Goal: Find specific page/section: Find specific page/section

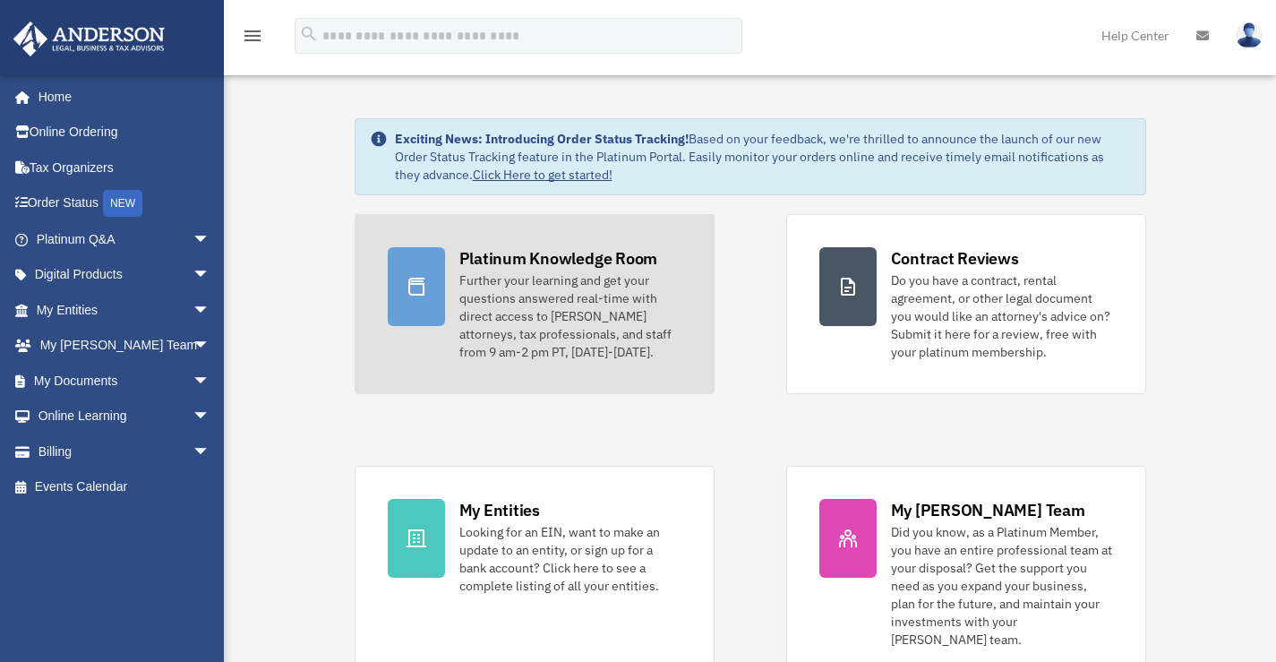
click at [566, 259] on div "Platinum Knowledge Room" at bounding box center [558, 258] width 199 height 22
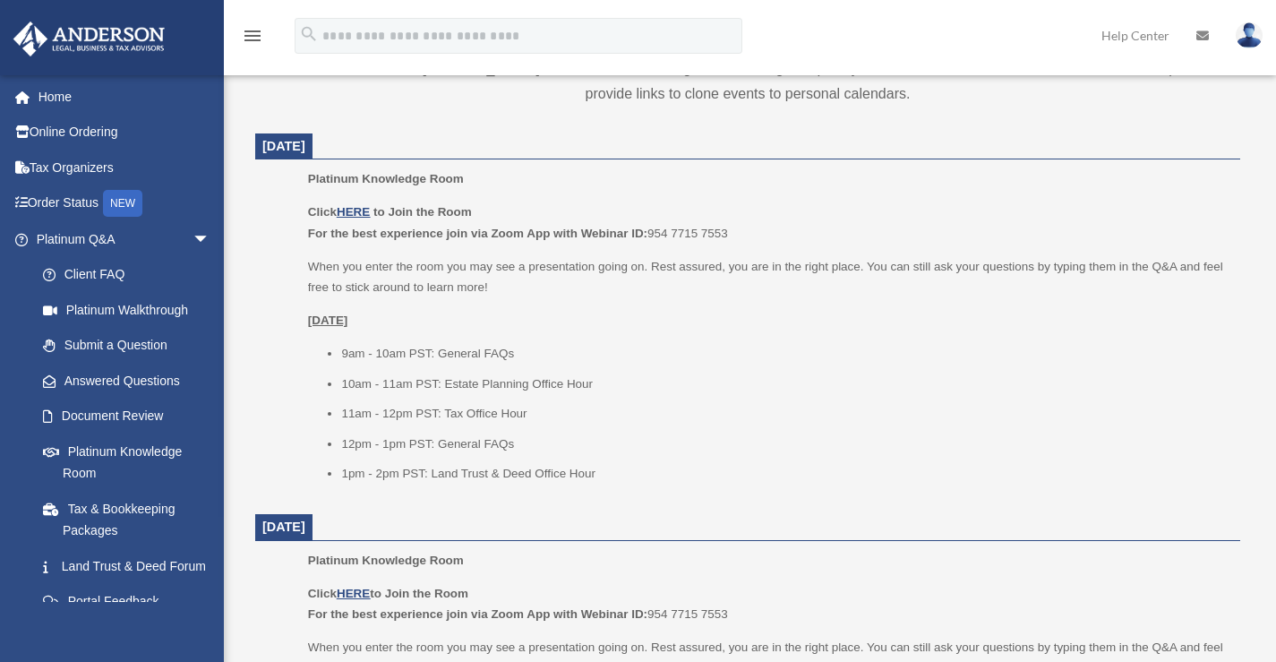
scroll to position [716, 0]
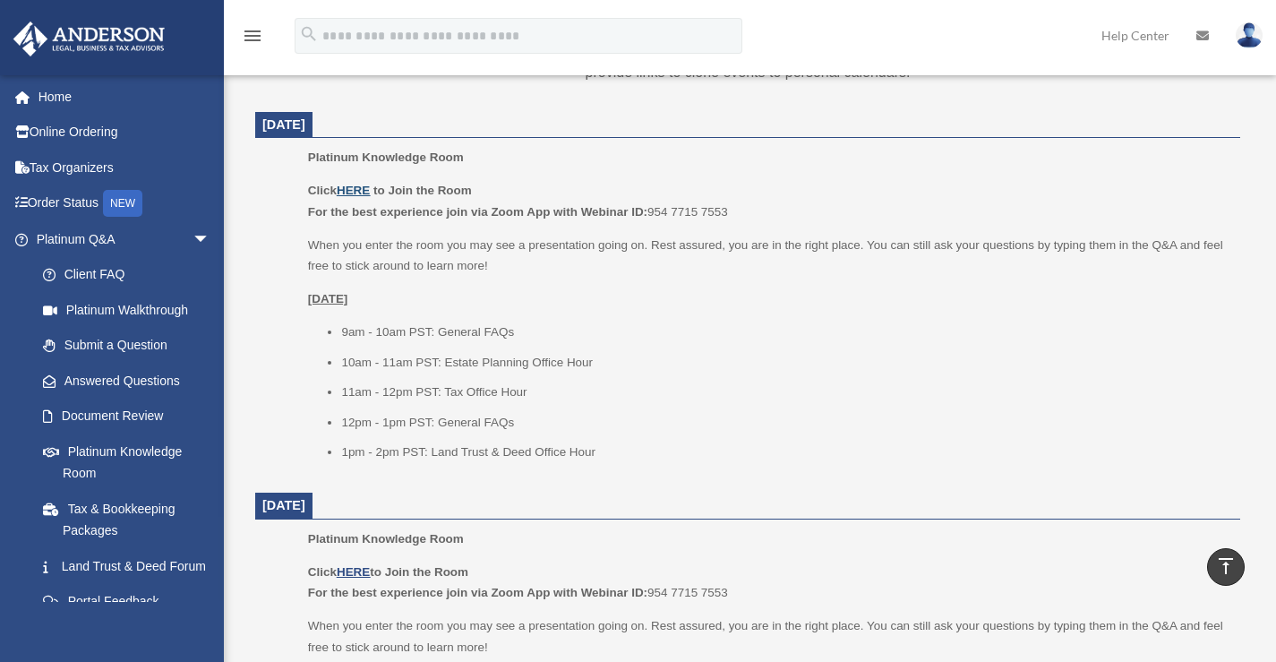
click at [359, 188] on u "HERE" at bounding box center [353, 190] width 33 height 13
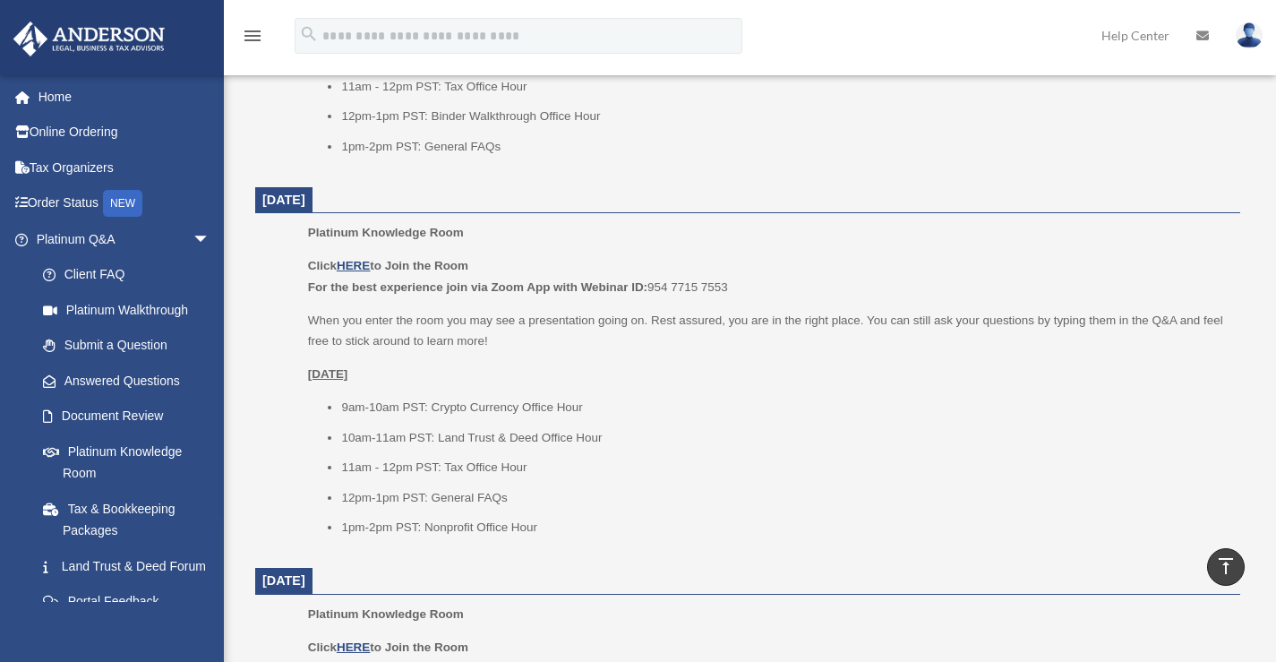
scroll to position [1519, 0]
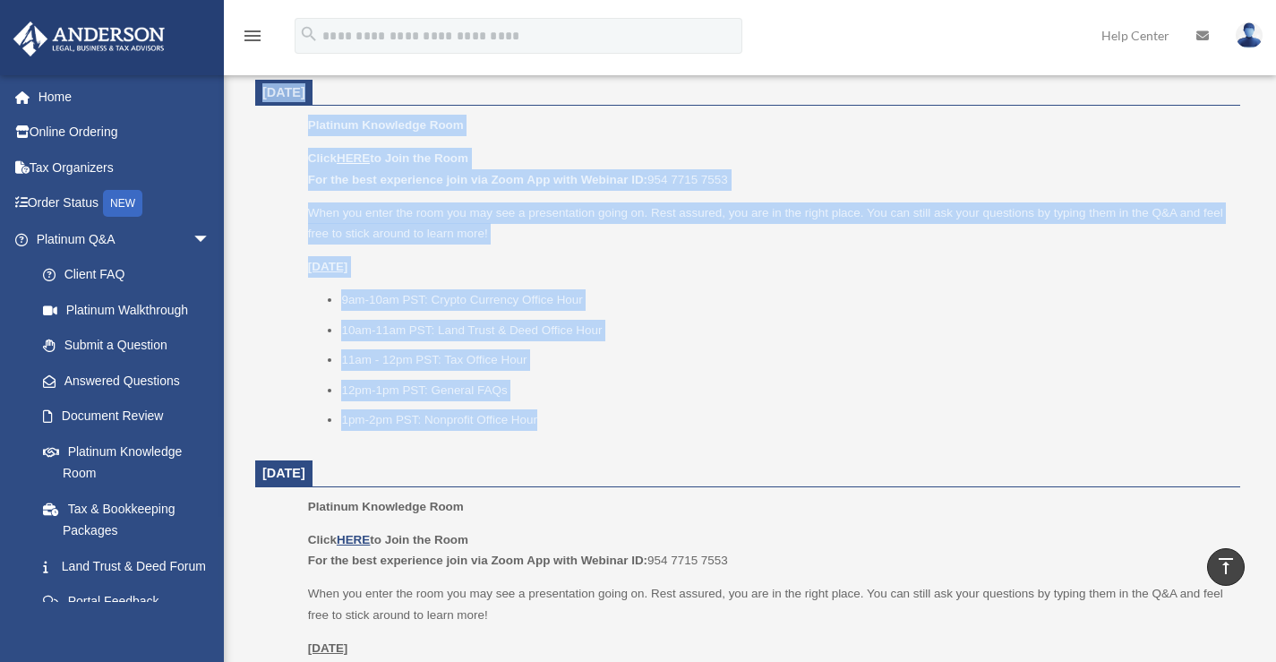
drag, startPoint x: 248, startPoint y: 234, endPoint x: 606, endPoint y: 424, distance: 405.8
copy dl "Loremi 87, 8027 Dolorsit Ametconse Adip Elits DOEI te Inci utl Etdo Mag ali eni…"
